Goal: Use online tool/utility: Use online tool/utility

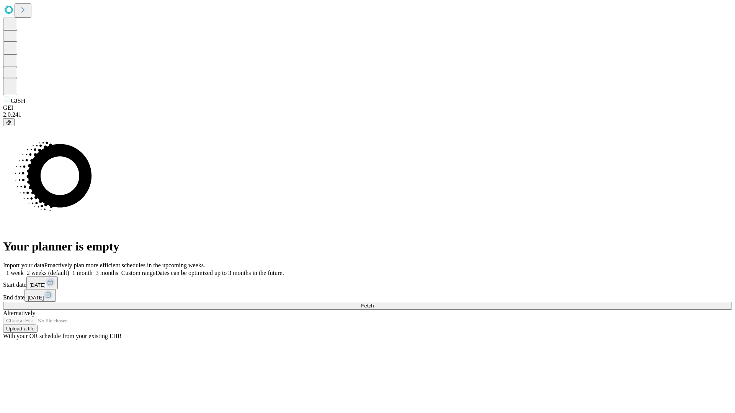
click at [373, 303] on span "Fetch" at bounding box center [367, 306] width 13 height 6
